Goal: Information Seeking & Learning: Check status

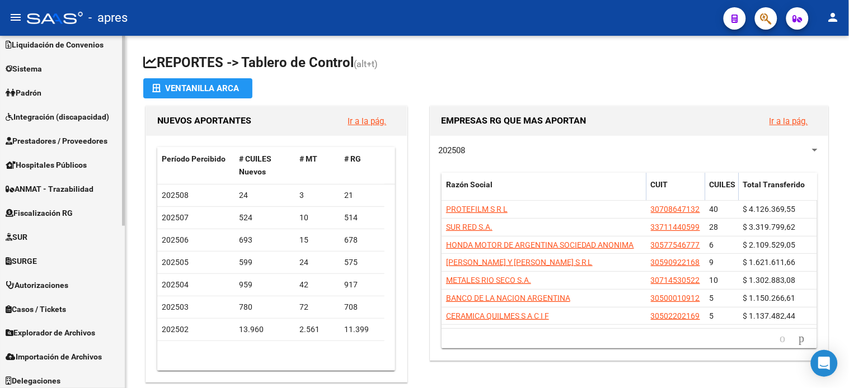
click at [72, 207] on span "Fiscalización RG" at bounding box center [39, 213] width 67 height 12
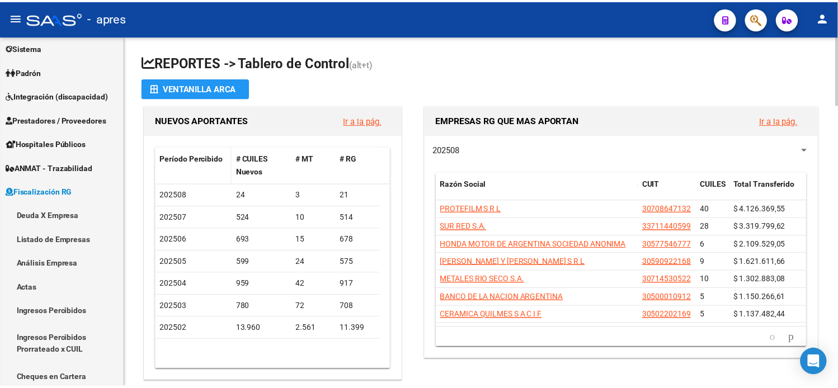
scroll to position [80, 0]
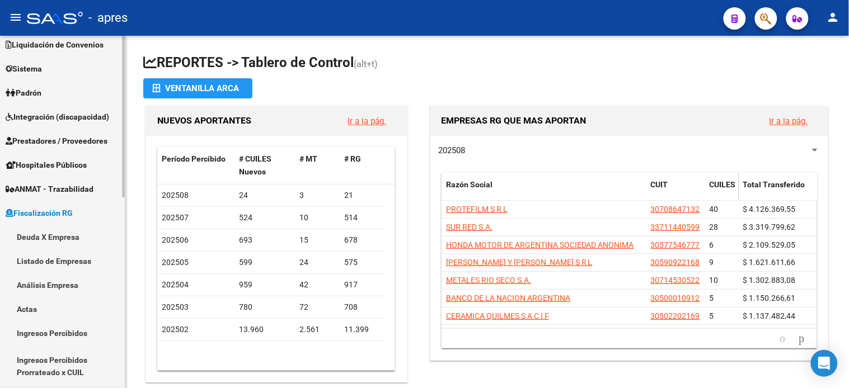
click at [57, 236] on link "Deuda X Empresa" at bounding box center [62, 237] width 125 height 24
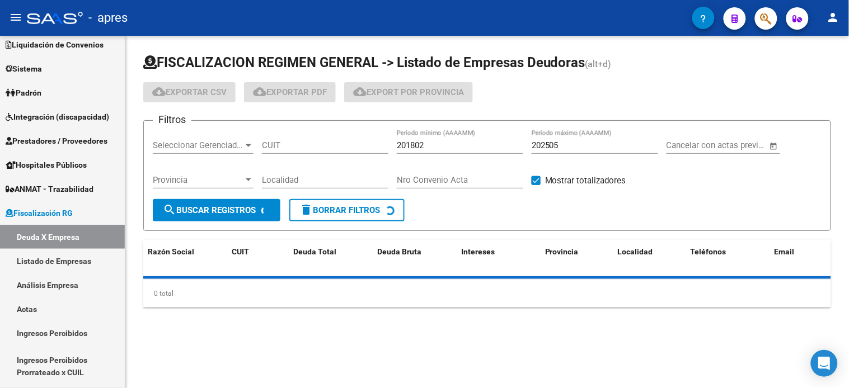
click at [292, 147] on input "CUIT" at bounding box center [325, 145] width 126 height 10
paste input "30-55151869-4"
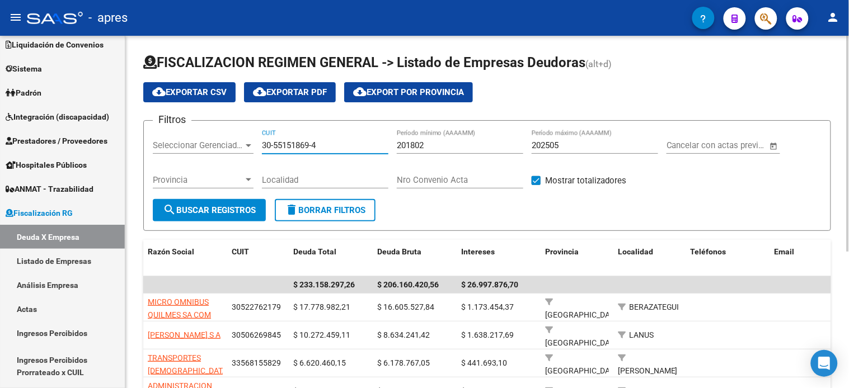
type input "30-55151869-4"
click at [599, 142] on input "202505" at bounding box center [595, 145] width 126 height 10
type input "202507"
click at [205, 210] on span "search Buscar Registros" at bounding box center [209, 210] width 93 height 10
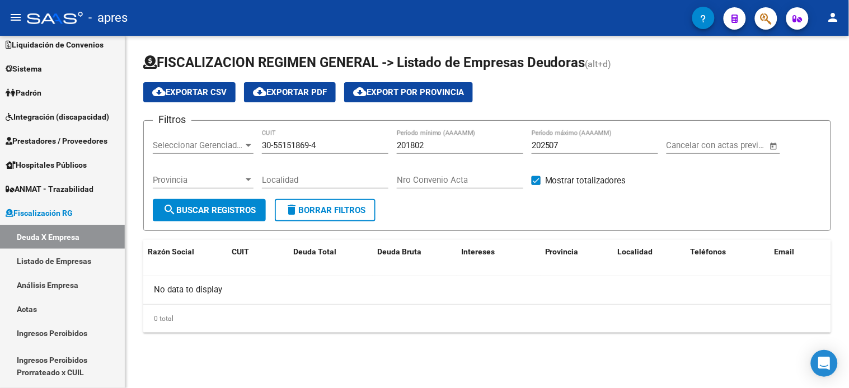
click at [288, 145] on input "30-55151869-4" at bounding box center [325, 145] width 126 height 10
paste input "3-70785262-9"
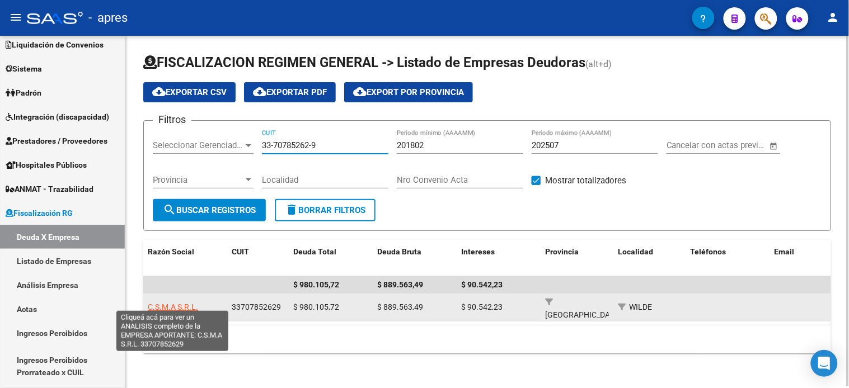
type input "33-70785262-9"
click at [175, 303] on span "C.S.M.A S.R.L." at bounding box center [173, 307] width 50 height 9
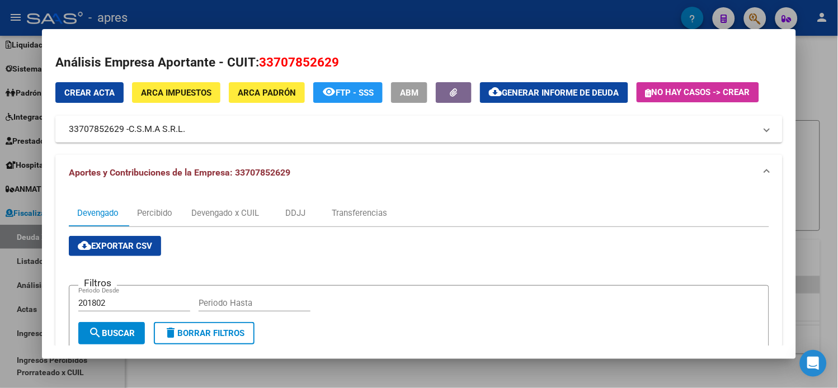
click at [221, 130] on mat-panel-title "33707852629 - C.S.M.A S.R.L." at bounding box center [412, 129] width 687 height 13
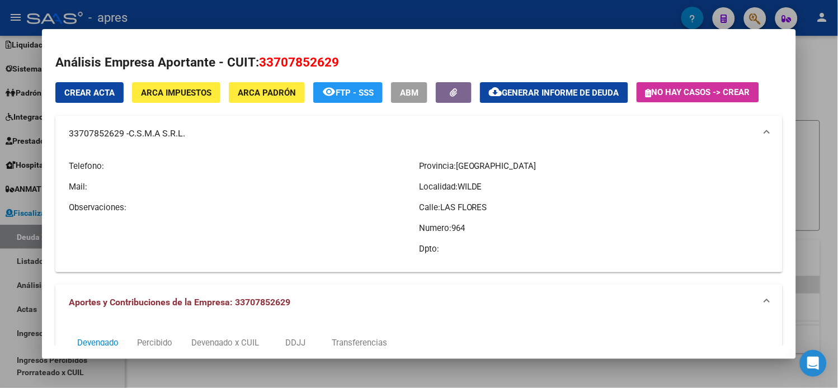
click at [207, 136] on mat-panel-title "33707852629 - C.S.M.A S.R.L." at bounding box center [412, 133] width 687 height 13
